Goal: Task Accomplishment & Management: Manage account settings

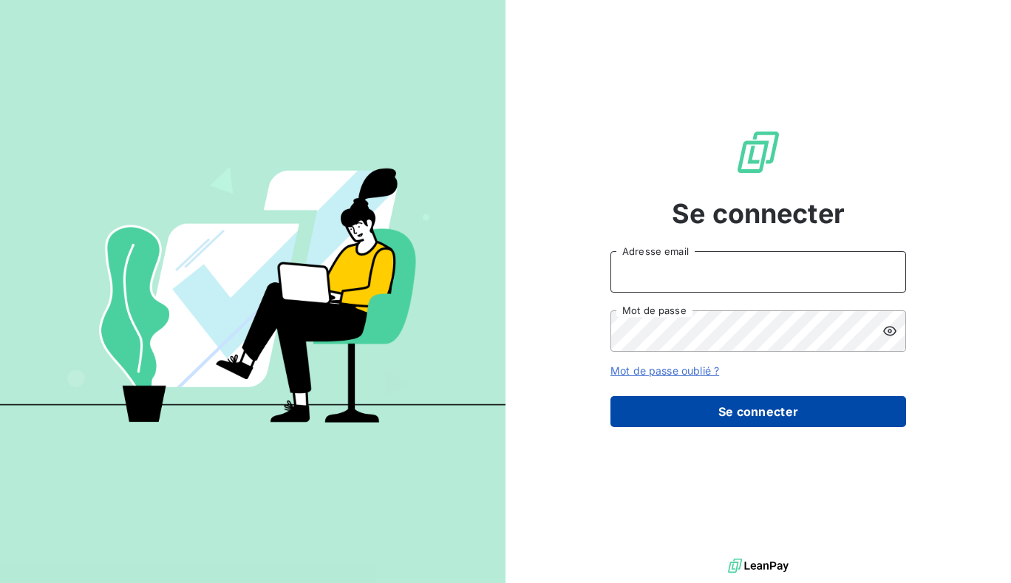
type input "[PERSON_NAME][EMAIL_ADDRESS][DOMAIN_NAME]"
click at [614, 414] on button "Se connecter" at bounding box center [759, 411] width 296 height 31
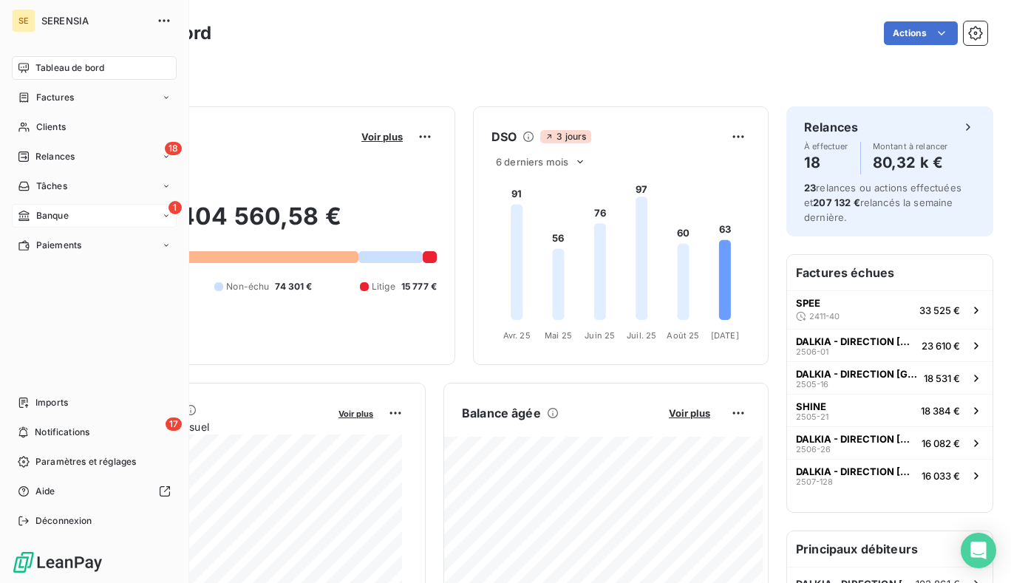
click at [82, 218] on div "1 Banque" at bounding box center [94, 216] width 165 height 24
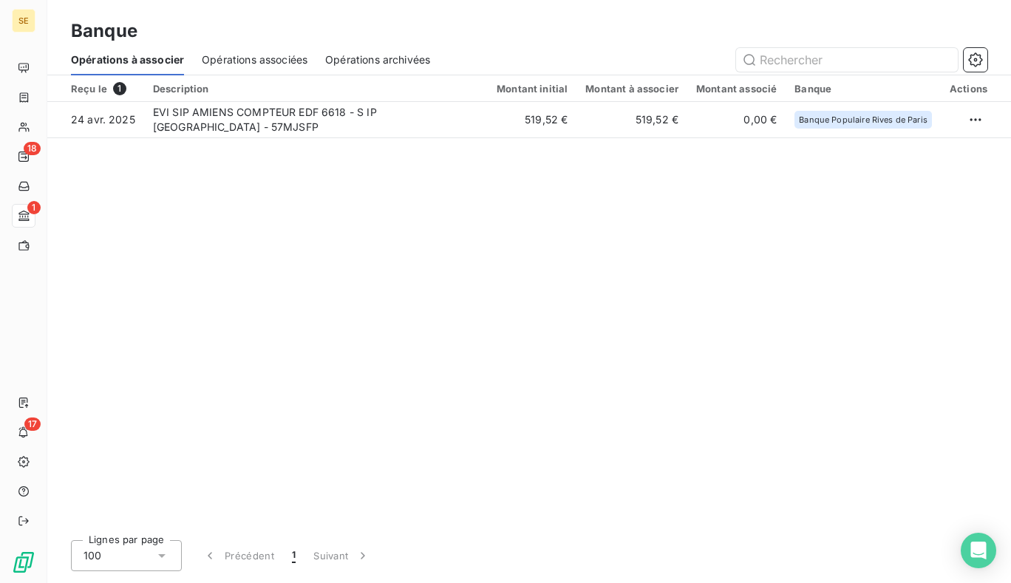
click at [275, 58] on span "Opérations associées" at bounding box center [255, 59] width 106 height 15
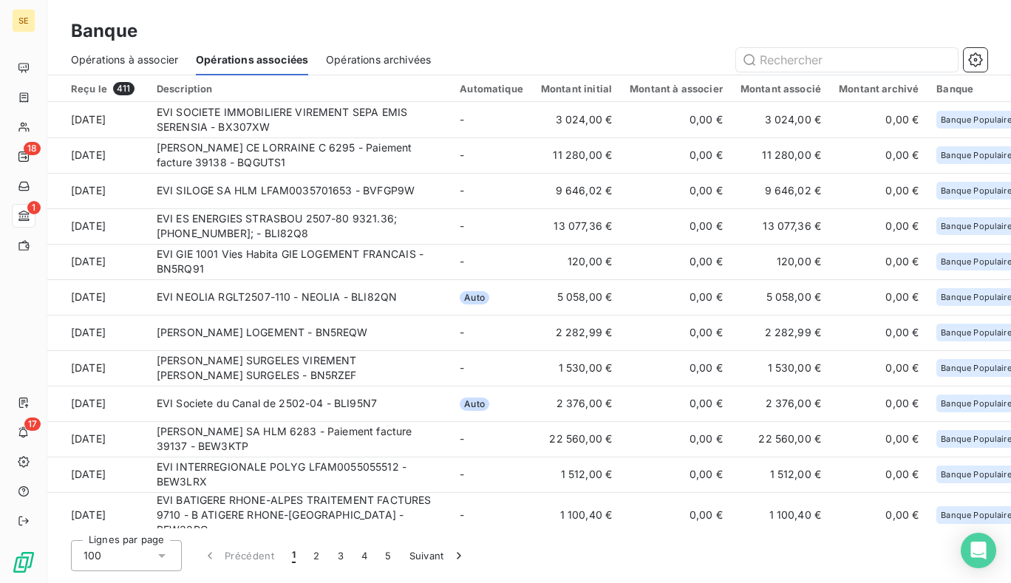
click at [135, 56] on span "Opérations à associer" at bounding box center [124, 59] width 107 height 15
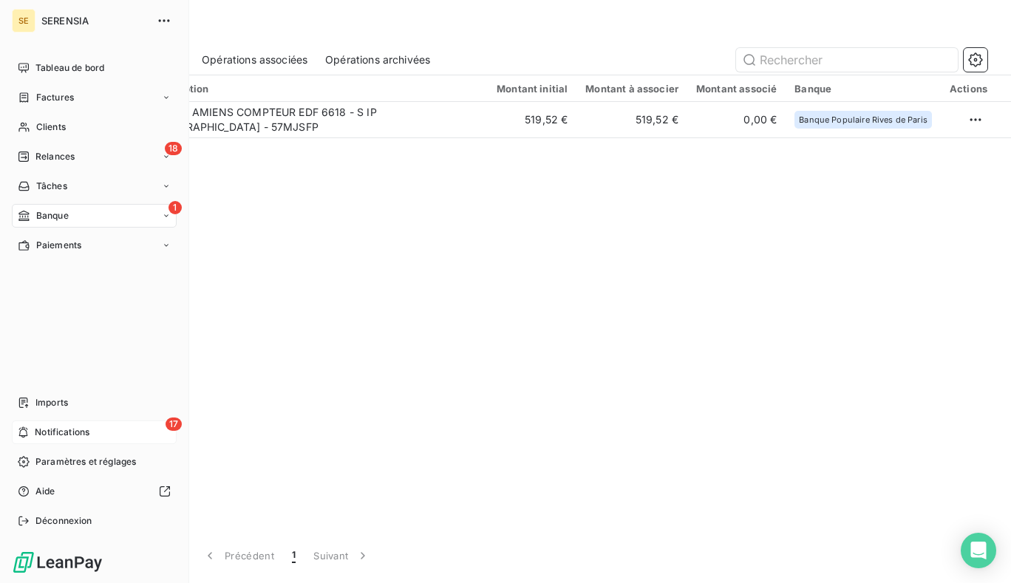
click at [88, 430] on span "Notifications" at bounding box center [62, 432] width 55 height 13
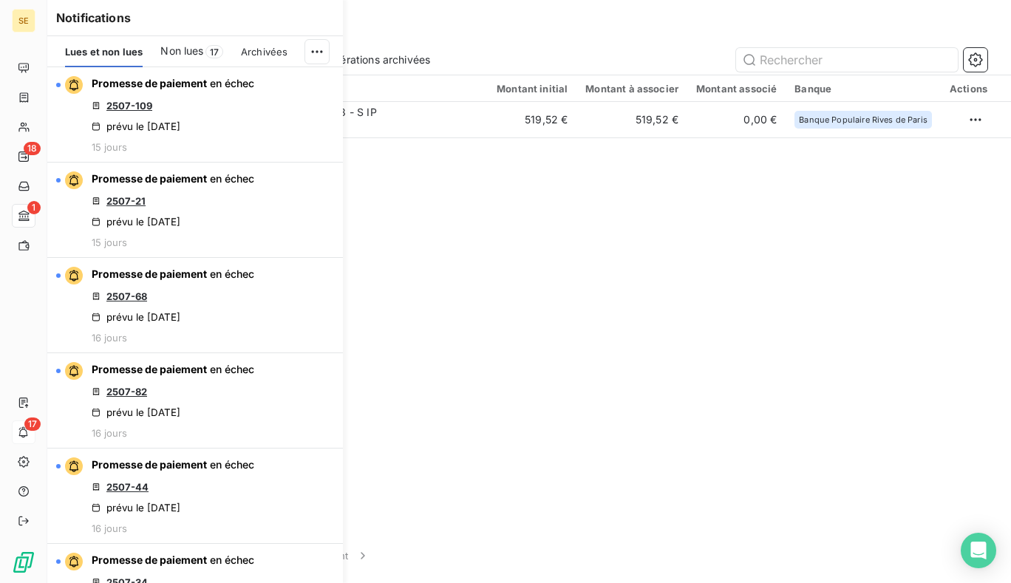
click at [610, 299] on div "Reçu le 1 Description Montant initial Montant à associer Montant associé Banque…" at bounding box center [529, 301] width 964 height 453
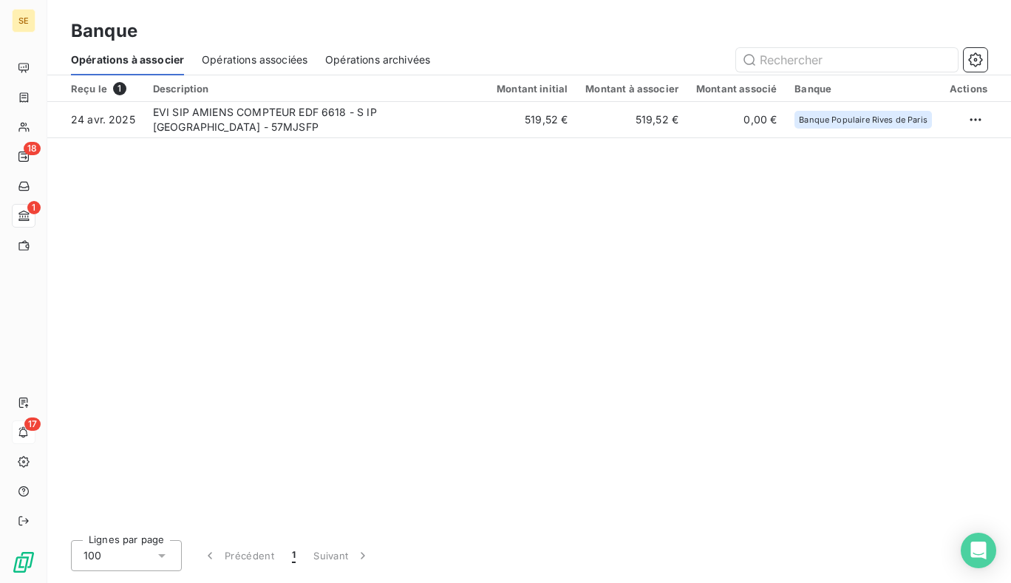
click at [273, 61] on span "Opérations associées" at bounding box center [255, 59] width 106 height 15
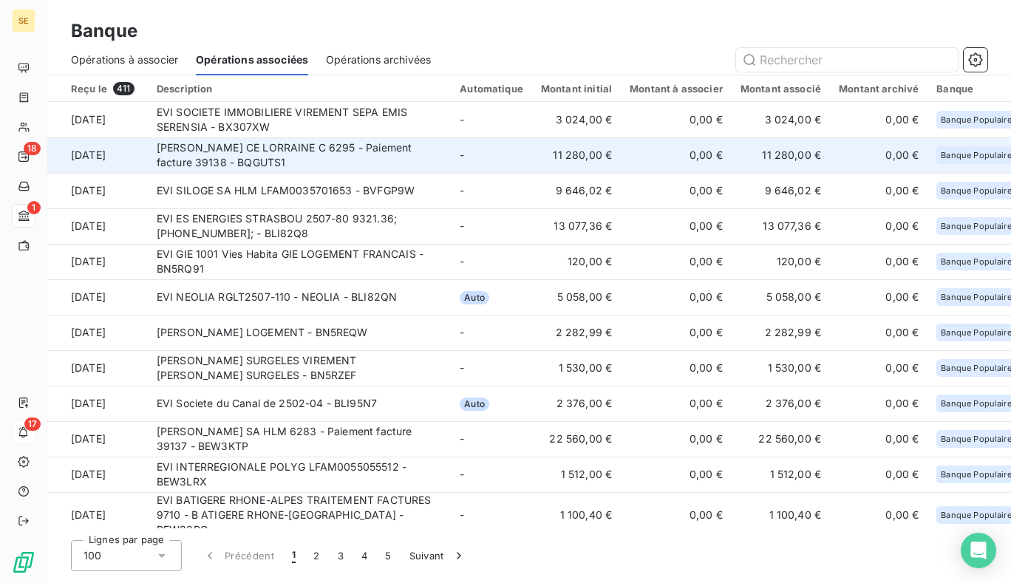
click at [265, 142] on td "[PERSON_NAME] CE LORRAINE C 6295 - Paiement facture 39138 - BQGUTS1" at bounding box center [299, 155] width 303 height 35
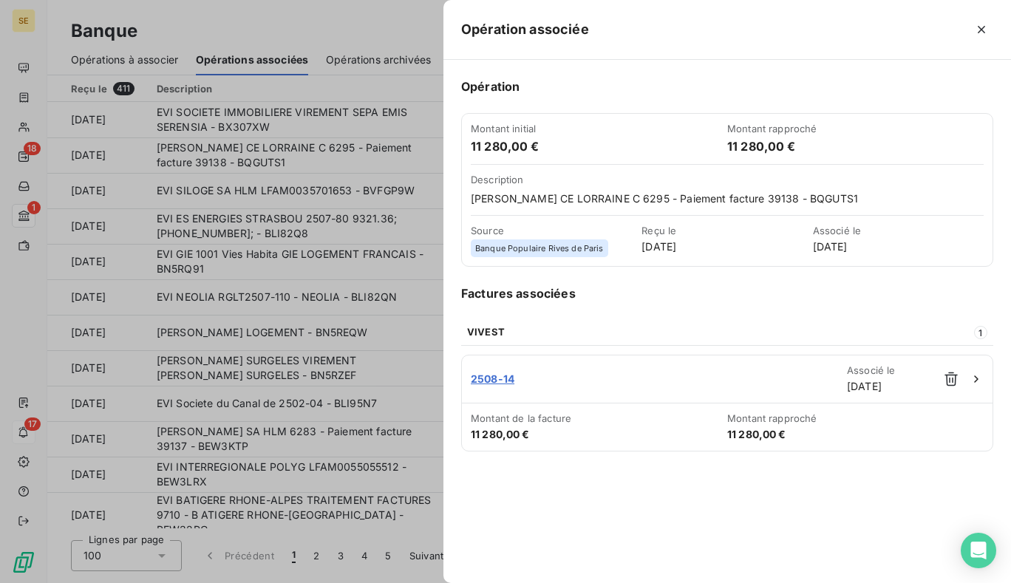
click at [329, 8] on div at bounding box center [505, 291] width 1011 height 583
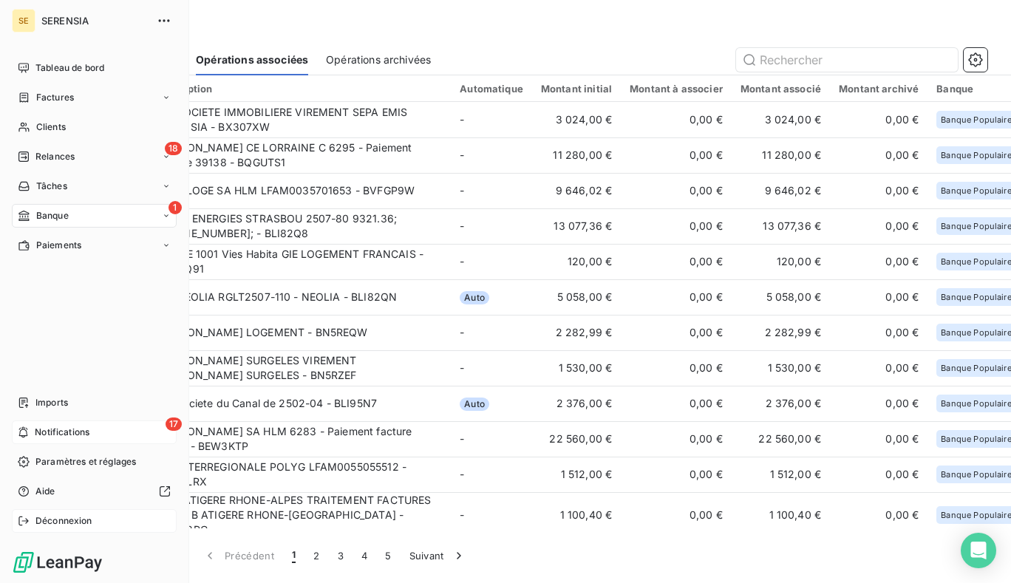
click at [63, 529] on div "Déconnexion" at bounding box center [94, 521] width 165 height 24
